Goal: Task Accomplishment & Management: Complete application form

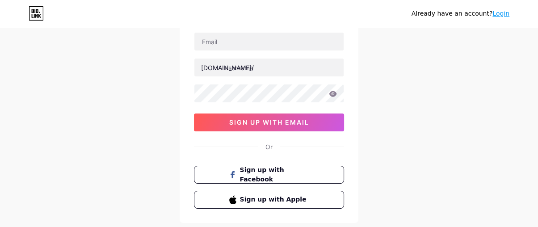
scroll to position [50, 0]
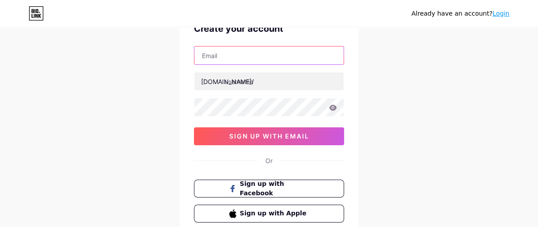
paste input "[EMAIL_ADDRESS][DOMAIN_NAME]"
click at [220, 59] on input "[EMAIL_ADDRESS][DOMAIN_NAME]" at bounding box center [268, 55] width 149 height 18
click at [220, 58] on input "[EMAIL_ADDRESS][DOMAIN_NAME]" at bounding box center [268, 55] width 149 height 18
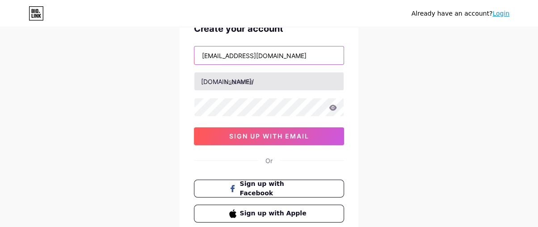
type input "[EMAIL_ADDRESS][DOMAIN_NAME]"
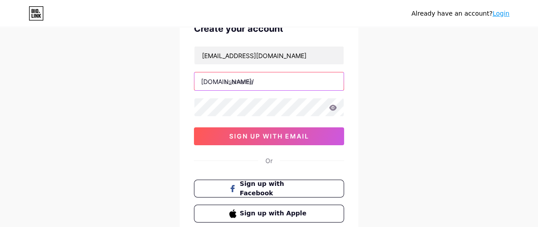
paste input "crowcanyonorthodontics"
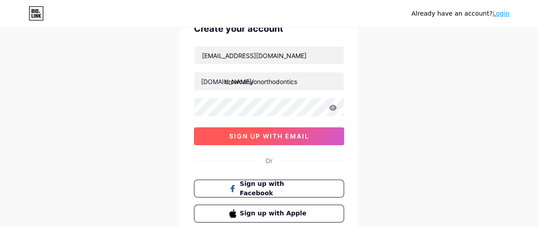
click at [275, 129] on button "sign up with email" at bounding box center [269, 136] width 150 height 18
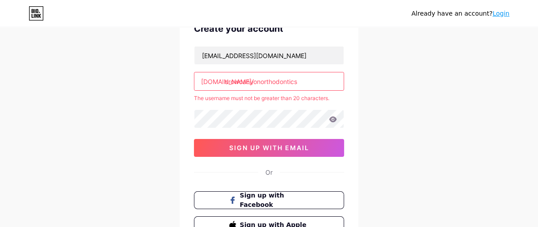
drag, startPoint x: 260, startPoint y: 82, endPoint x: 305, endPoint y: 85, distance: 45.2
click at [305, 85] on input "crowcanyonorthodontics" at bounding box center [268, 81] width 149 height 18
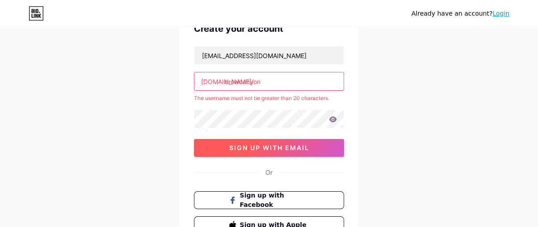
type input "crowcanyon"
click at [274, 144] on span "sign up with email" at bounding box center [269, 148] width 80 height 8
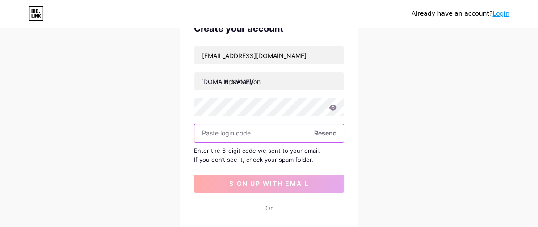
paste input "846765"
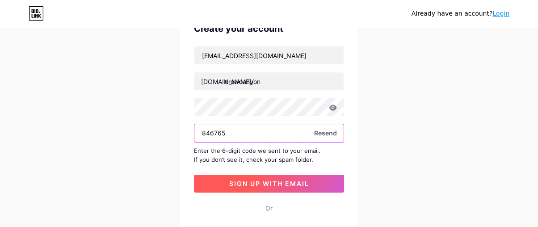
type input "846765"
click at [299, 187] on button "sign up with email" at bounding box center [269, 184] width 150 height 18
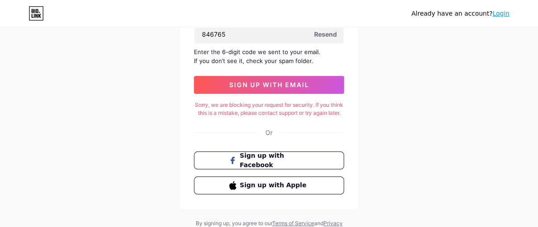
scroll to position [149, 0]
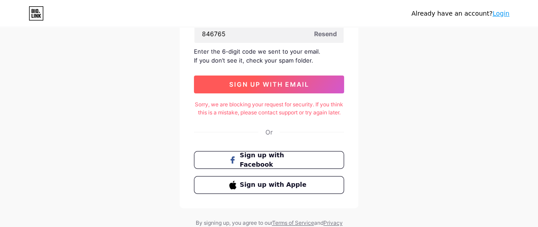
click at [257, 85] on span "sign up with email" at bounding box center [269, 84] width 80 height 8
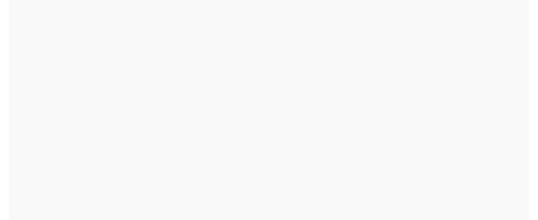
scroll to position [0, 0]
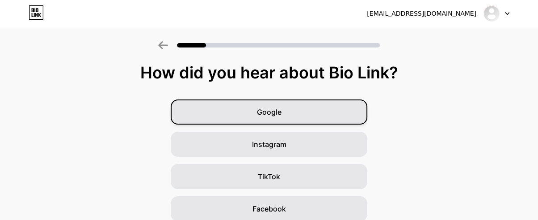
click at [282, 117] on span "Google" at bounding box center [269, 111] width 25 height 11
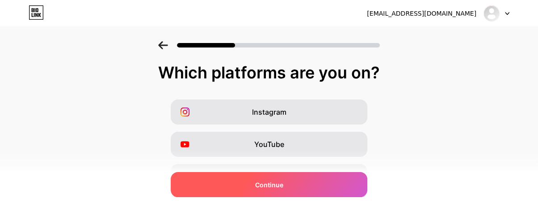
click at [283, 180] on span "Continue" at bounding box center [269, 184] width 28 height 9
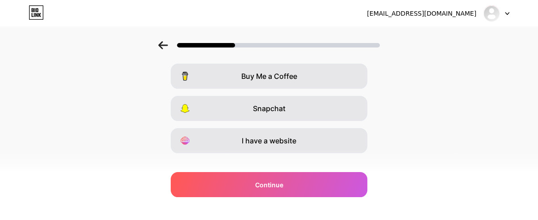
scroll to position [210, 0]
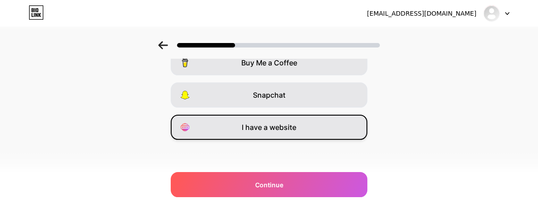
click at [283, 127] on span "I have a website" at bounding box center [269, 127] width 55 height 11
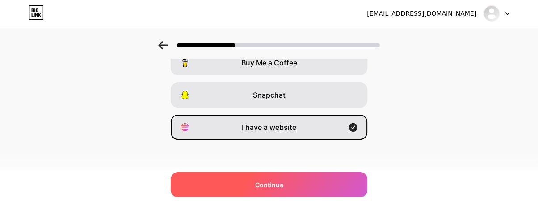
click at [316, 193] on div "Continue" at bounding box center [269, 184] width 197 height 25
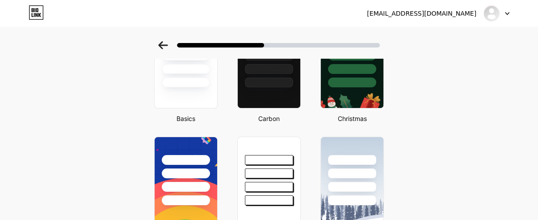
scroll to position [63, 0]
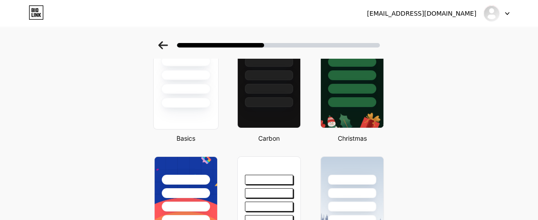
click at [196, 110] on div at bounding box center [185, 83] width 65 height 92
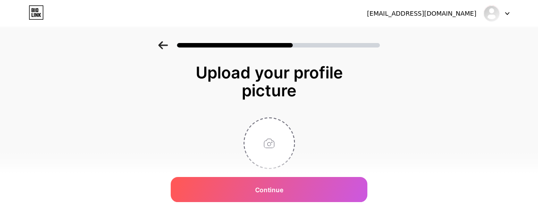
scroll to position [29, 0]
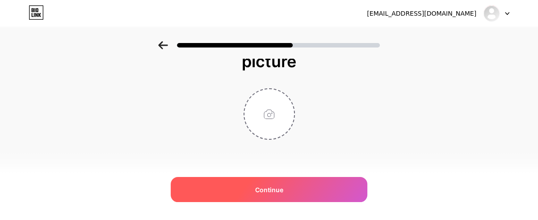
click at [283, 190] on span "Continue" at bounding box center [269, 189] width 28 height 9
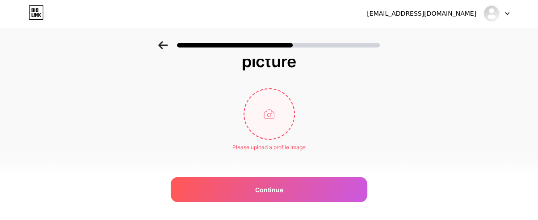
click at [276, 111] on input "file" at bounding box center [270, 114] width 50 height 50
type input "C:\fakepath\Capture1.PNG"
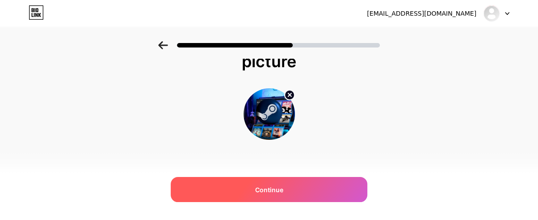
click at [279, 195] on div "Continue" at bounding box center [269, 189] width 197 height 25
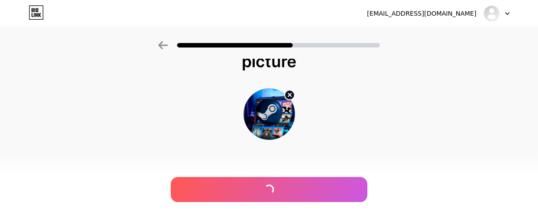
scroll to position [0, 0]
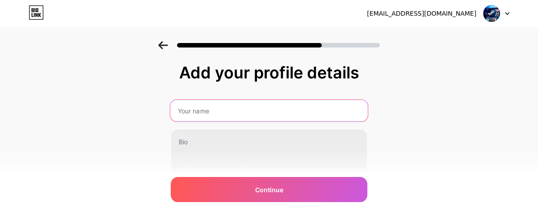
paste input "Crow Canyon Orthodontics"
type input "Crow Canyon Orthodontics"
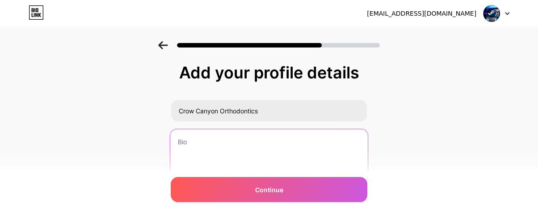
click at [216, 155] on textarea at bounding box center [269, 165] width 198 height 73
paste textarea "San Ramon’s home grown orthodontist, [PERSON_NAME], strives to create beautiful…"
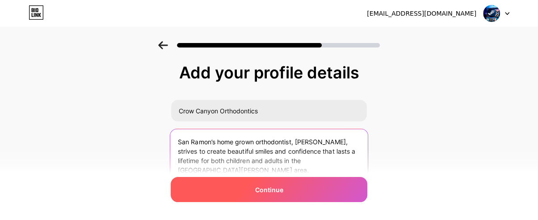
type textarea "San Ramon’s home grown orthodontist, [PERSON_NAME], strives to create beautiful…"
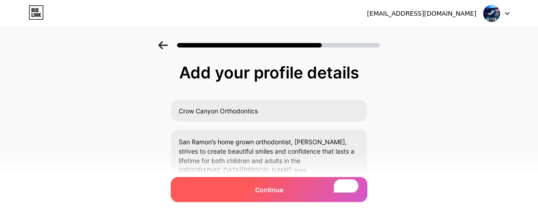
click at [286, 182] on div "Continue" at bounding box center [269, 189] width 197 height 25
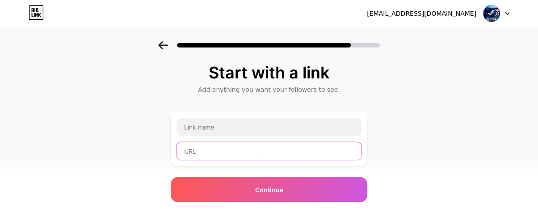
paste input "[URL][DOMAIN_NAME]"
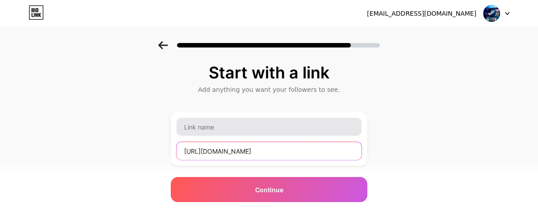
type input "[URL][DOMAIN_NAME]"
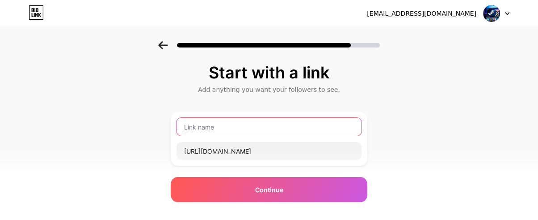
click at [220, 120] on input "text" at bounding box center [269, 127] width 185 height 18
paste input "crowcanyonorthodontics"
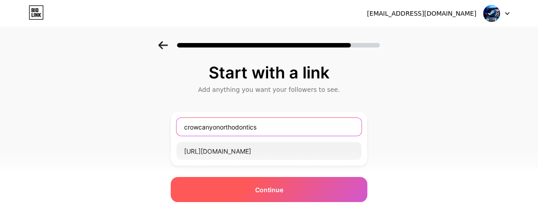
type input "crowcanyonorthodontics"
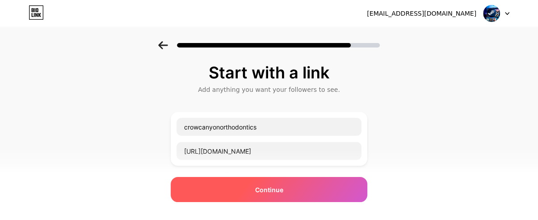
click at [282, 187] on span "Continue" at bounding box center [269, 189] width 28 height 9
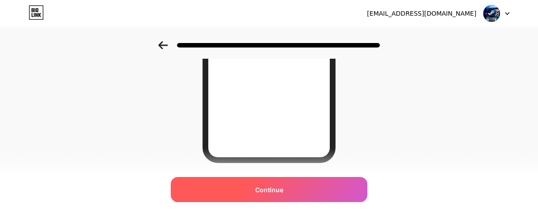
scroll to position [229, 0]
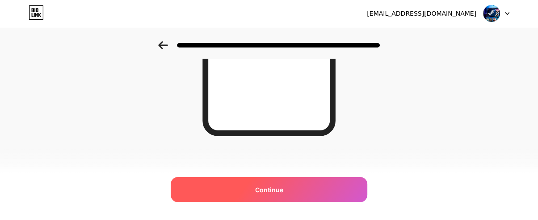
click at [287, 192] on div "Continue" at bounding box center [269, 189] width 197 height 25
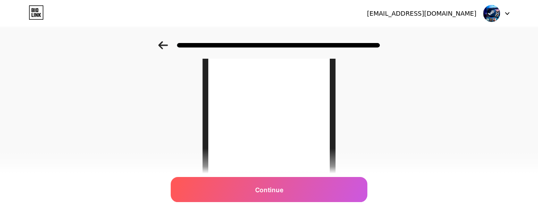
scroll to position [89, 0]
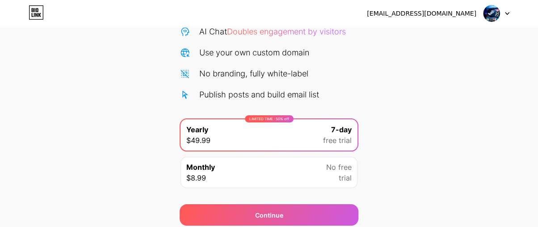
scroll to position [132, 0]
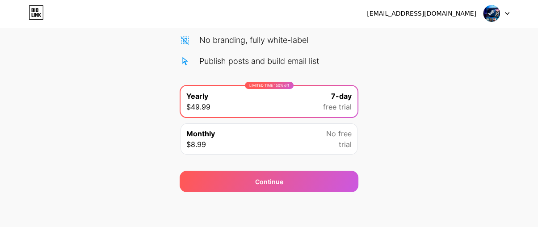
click at [504, 13] on div at bounding box center [497, 13] width 26 height 16
click at [135, 14] on div "[EMAIL_ADDRESS][DOMAIN_NAME] Logout" at bounding box center [269, 13] width 538 height 16
click at [36, 12] on icon at bounding box center [36, 12] width 15 height 14
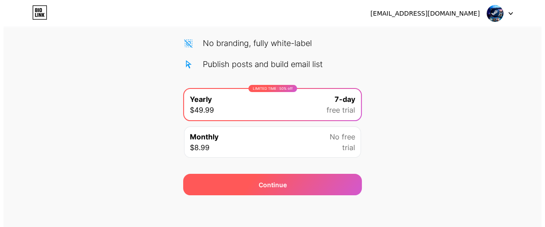
scroll to position [132, 0]
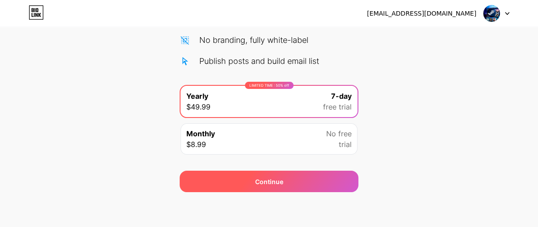
click at [292, 182] on div "Continue" at bounding box center [269, 181] width 179 height 21
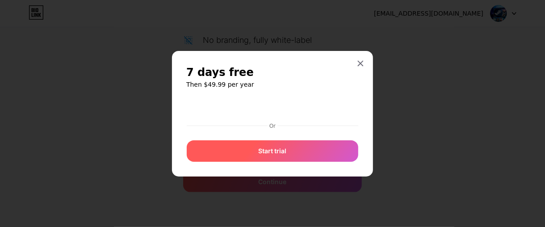
click at [301, 153] on div "Start trial" at bounding box center [273, 150] width 172 height 21
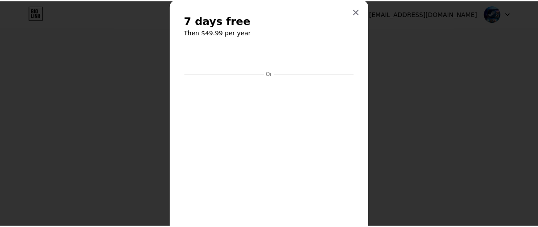
scroll to position [0, 0]
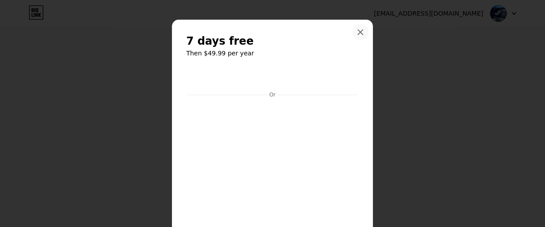
click at [359, 33] on icon at bounding box center [361, 32] width 5 height 5
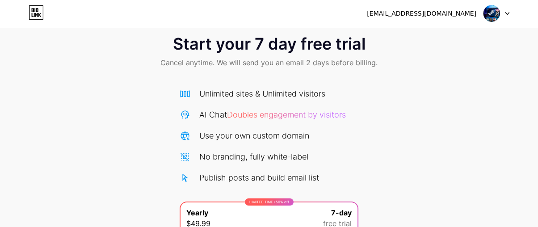
scroll to position [99, 0]
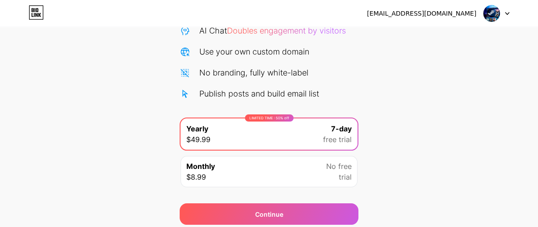
click at [330, 172] on div "No free trial" at bounding box center [338, 171] width 25 height 21
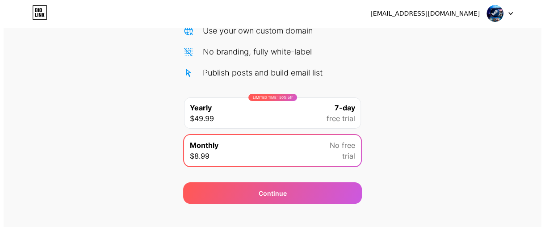
scroll to position [132, 0]
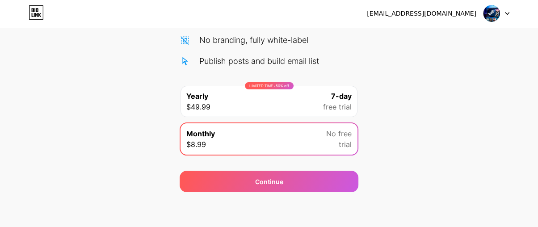
click at [302, 108] on div "LIMITED TIME : 50% off Yearly $49.99 7-day free trial" at bounding box center [269, 101] width 177 height 31
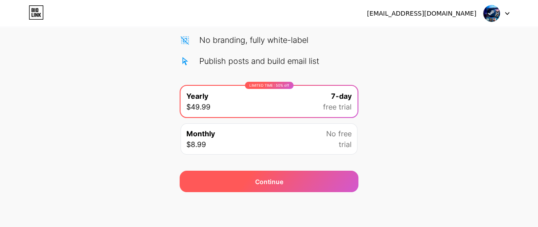
click at [304, 175] on div "Continue" at bounding box center [269, 181] width 179 height 21
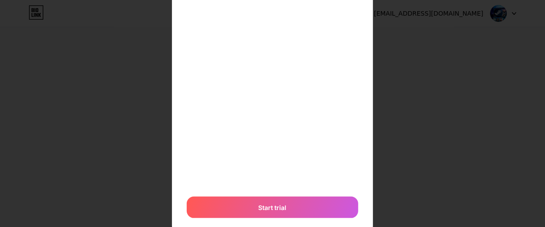
scroll to position [131, 0]
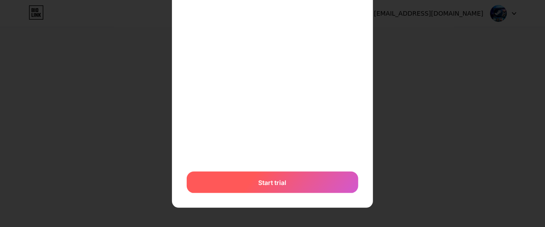
click at [285, 181] on div "Start trial" at bounding box center [273, 182] width 172 height 21
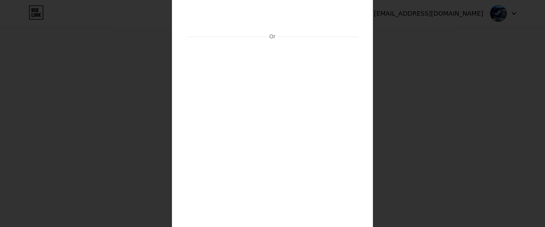
scroll to position [0, 0]
